Goal: Information Seeking & Learning: Learn about a topic

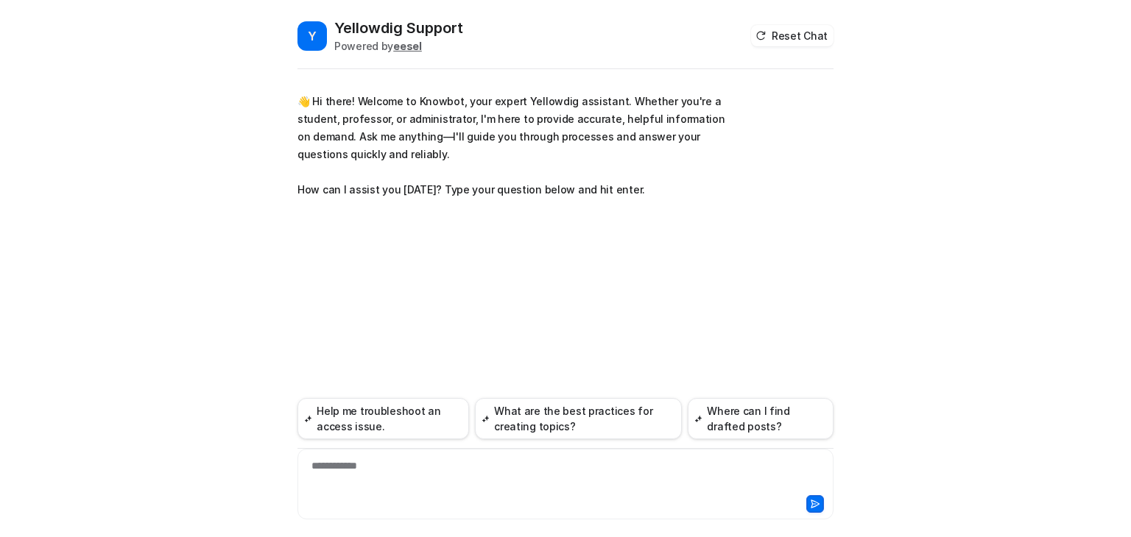
click at [368, 467] on div "**********" at bounding box center [565, 476] width 529 height 34
paste div
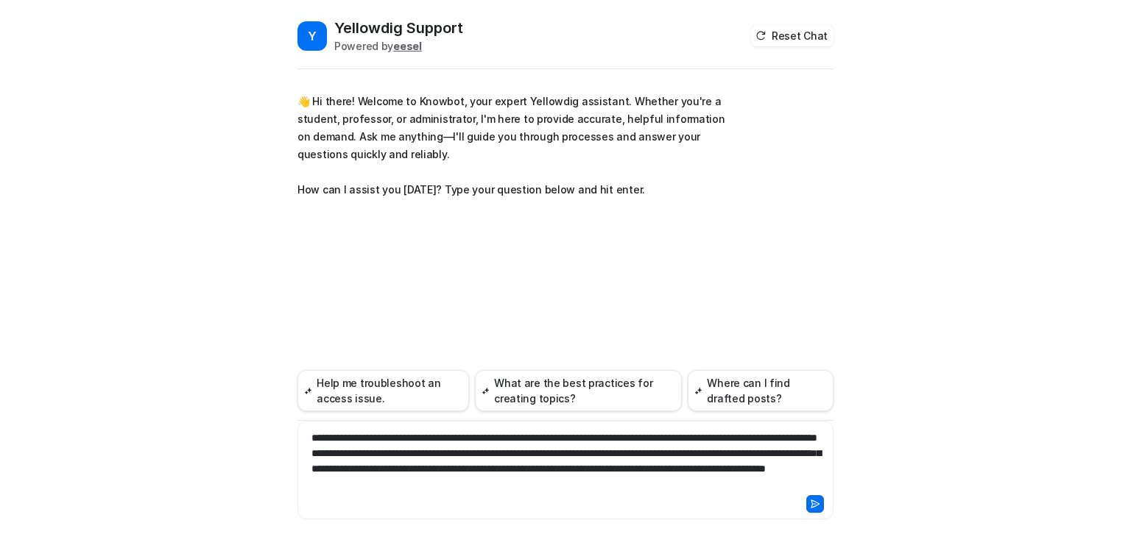
click at [812, 501] on icon at bounding box center [815, 504] width 10 height 10
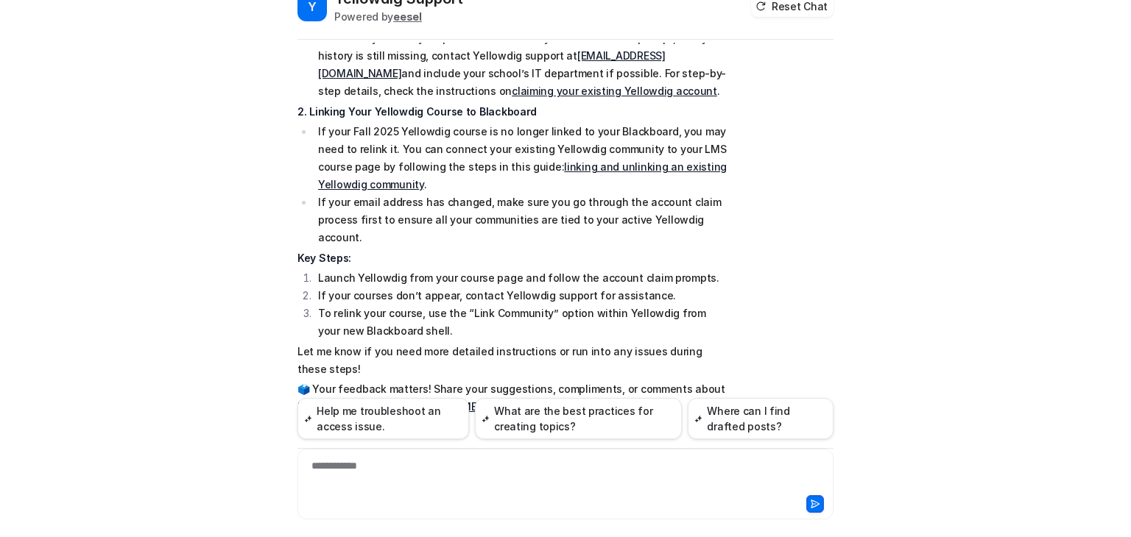
scroll to position [54, 0]
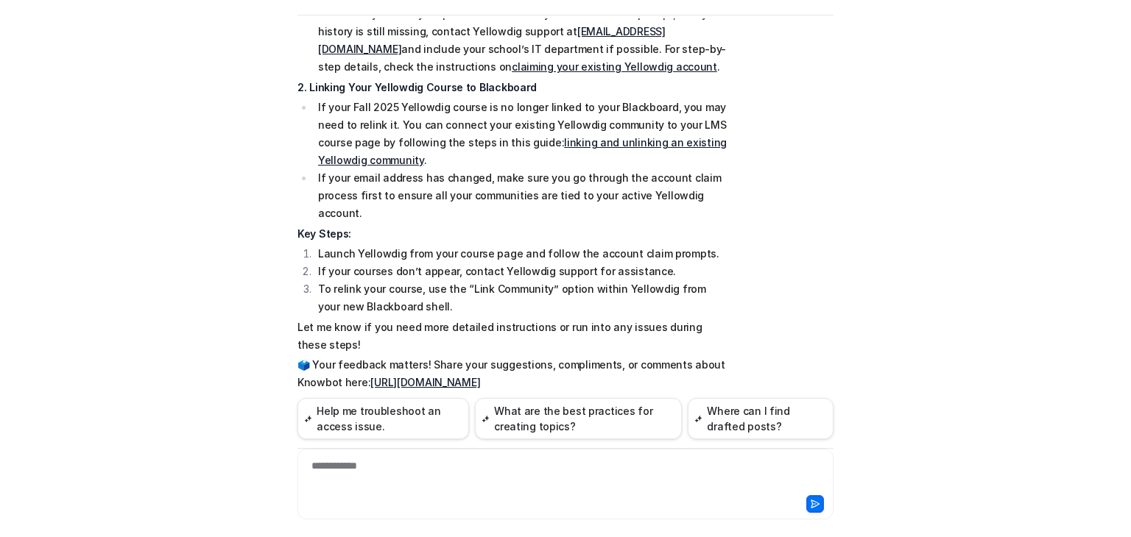
click at [408, 280] on li "To relink your course, use the “Link Community” option within Yellowdig from yo…" at bounding box center [521, 297] width 414 height 35
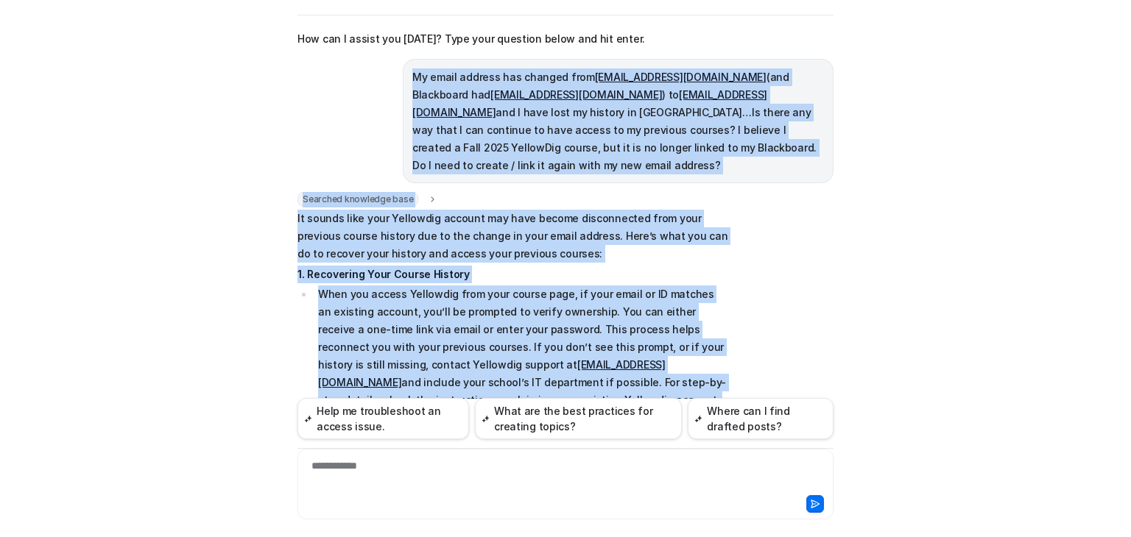
scroll to position [92, 0]
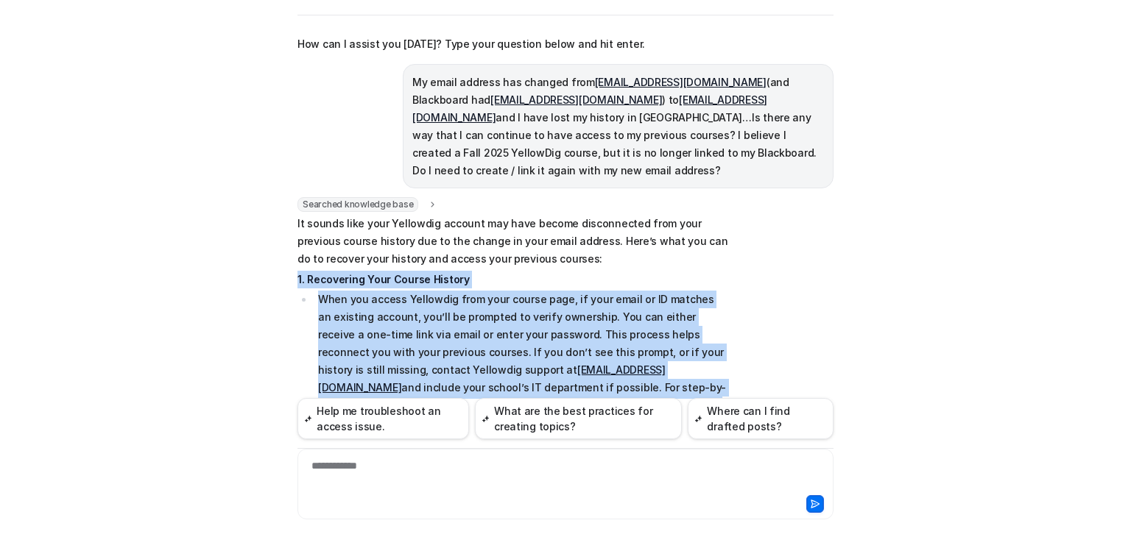
drag, startPoint x: 401, startPoint y: 269, endPoint x: 289, endPoint y: 269, distance: 111.9
click at [289, 269] on div "Y Yellowdig Support Powered by eesel Reset Chat 👋 Hi there! Welcome to Knowbot,…" at bounding box center [566, 224] width 560 height 520
copy span "6. Loremipsum Dolo Sitame Consect Adip eli seddoe Temporinc utla etdo magnaa en…"
